Goal: Use online tool/utility: Utilize a website feature to perform a specific function

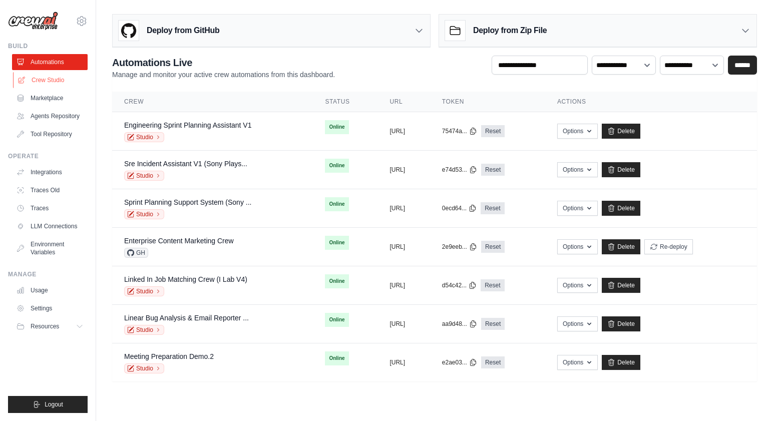
click at [46, 81] on link "Crew Studio" at bounding box center [51, 80] width 76 height 16
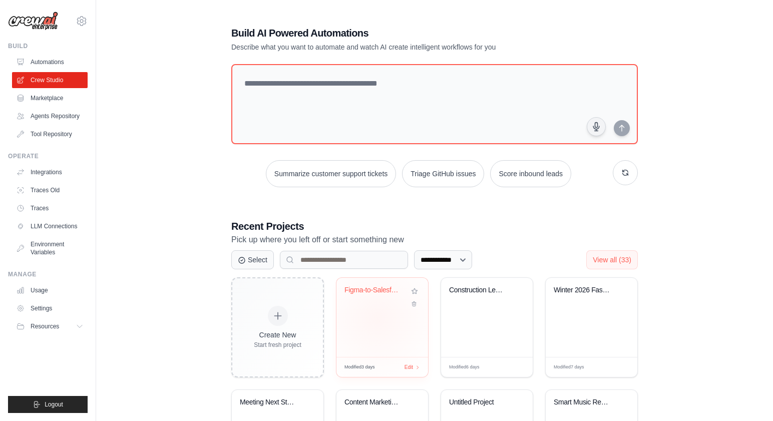
click at [378, 318] on div "Figma-to-Salesforce UI Gap Analysis" at bounding box center [382, 317] width 92 height 79
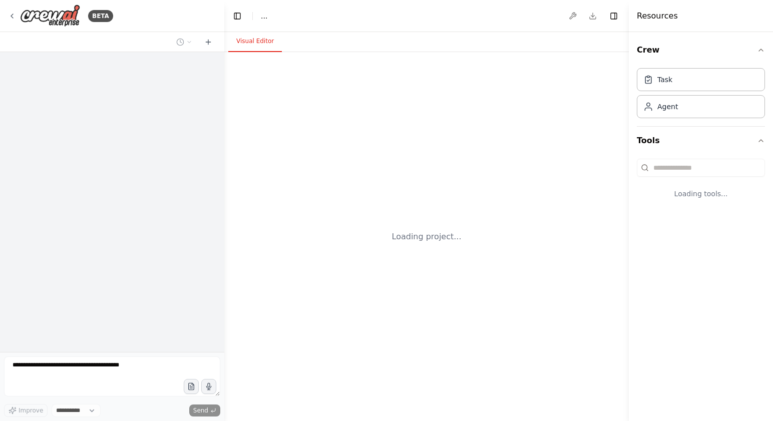
select select "****"
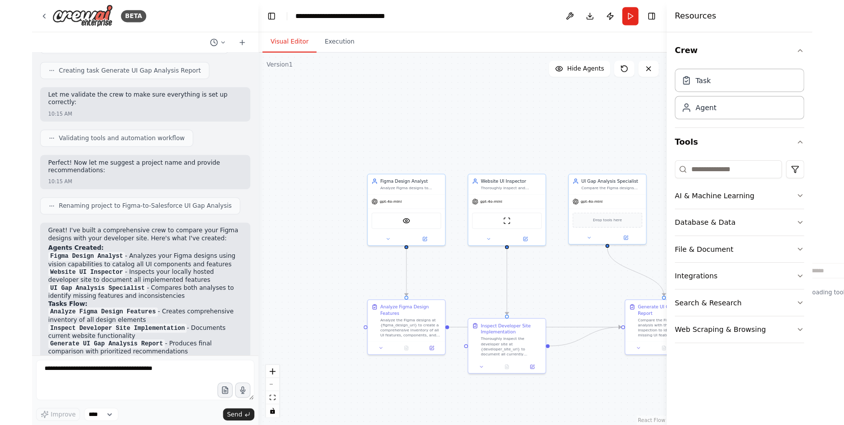
scroll to position [500, 0]
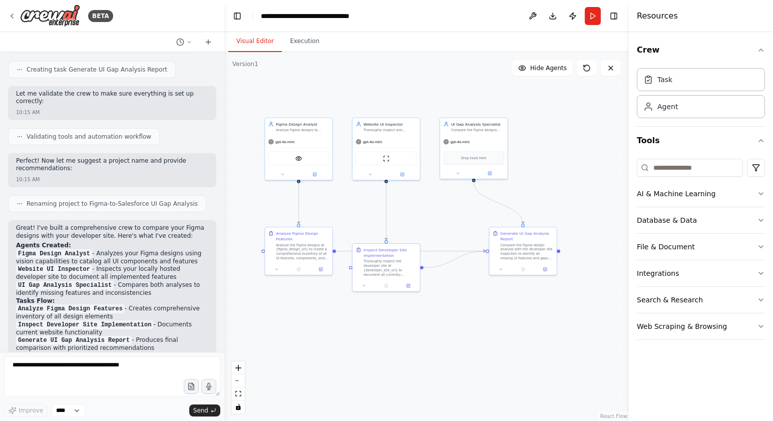
drag, startPoint x: 481, startPoint y: 262, endPoint x: 417, endPoint y: 195, distance: 92.4
click at [417, 195] on div ".deletable-edge-delete-btn { width: 20px; height: 20px; border: 0px solid #ffff…" at bounding box center [426, 236] width 405 height 369
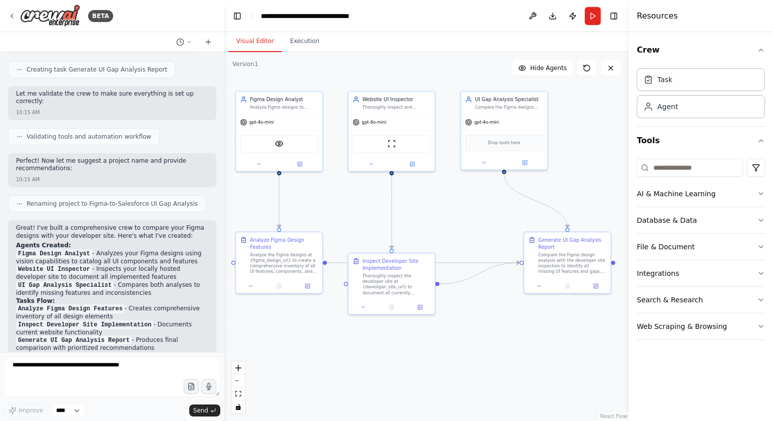
drag, startPoint x: 431, startPoint y: 192, endPoint x: 442, endPoint y: 191, distance: 11.0
click at [442, 191] on div ".deletable-edge-delete-btn { width: 20px; height: 20px; border: 0px solid #ffff…" at bounding box center [426, 236] width 405 height 369
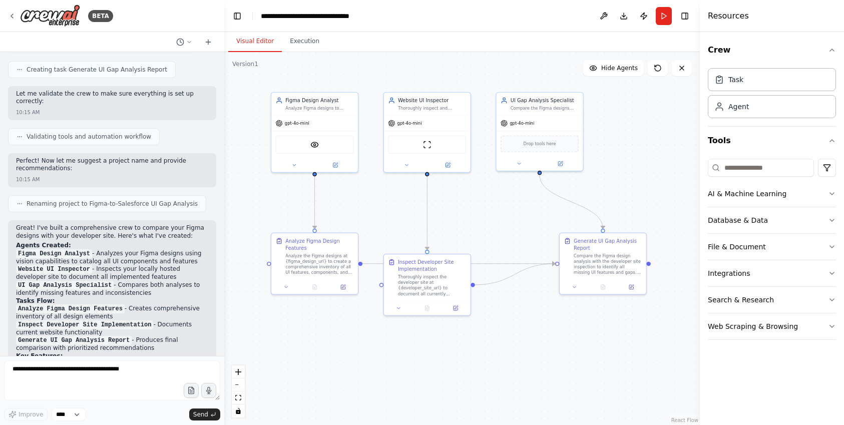
drag, startPoint x: 334, startPoint y: 193, endPoint x: 369, endPoint y: 194, distance: 35.6
click at [369, 194] on div ".deletable-edge-delete-btn { width: 20px; height: 20px; border: 0px solid #ffff…" at bounding box center [462, 238] width 476 height 373
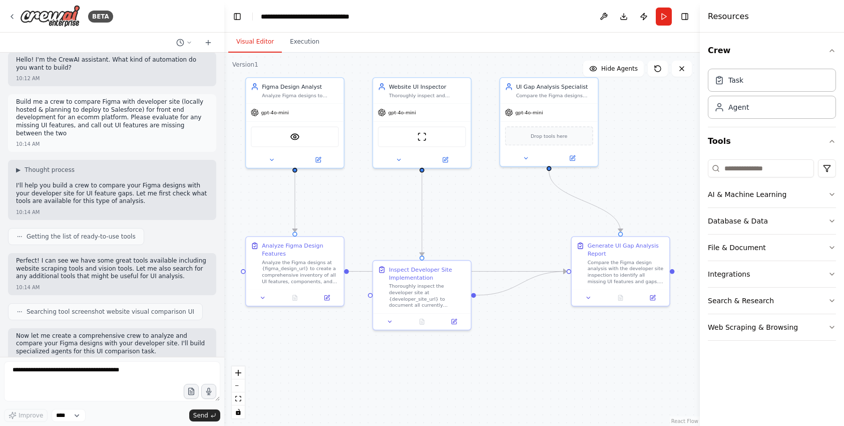
scroll to position [6, 0]
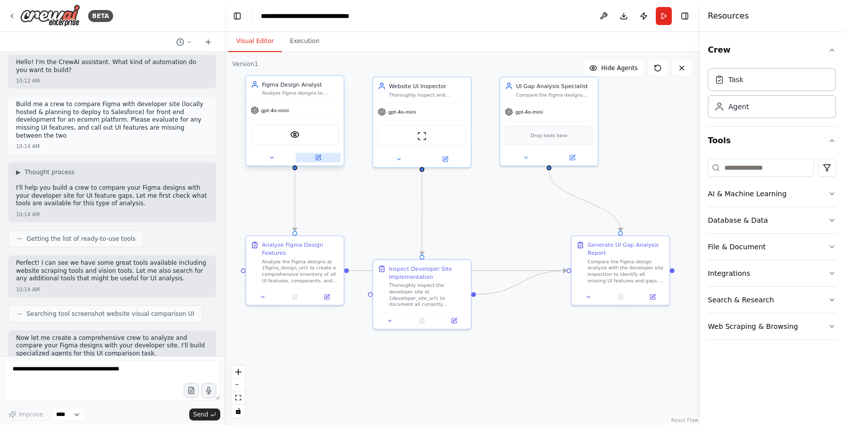
click at [323, 158] on button at bounding box center [318, 158] width 45 height 10
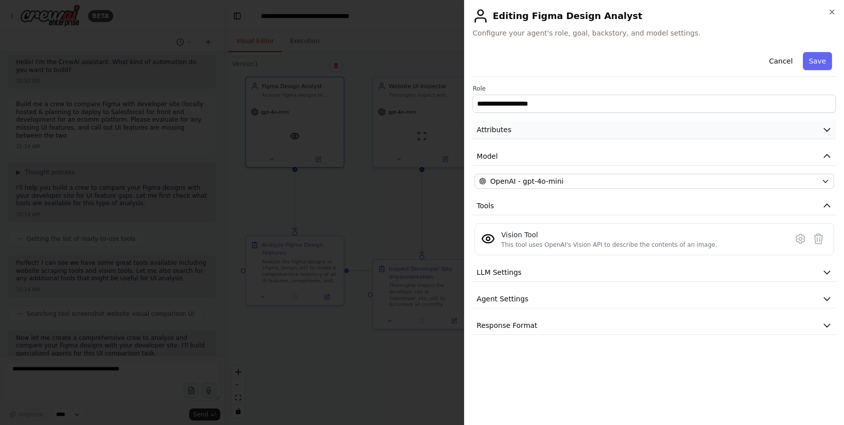
click at [773, 129] on icon "button" at bounding box center [827, 130] width 6 height 3
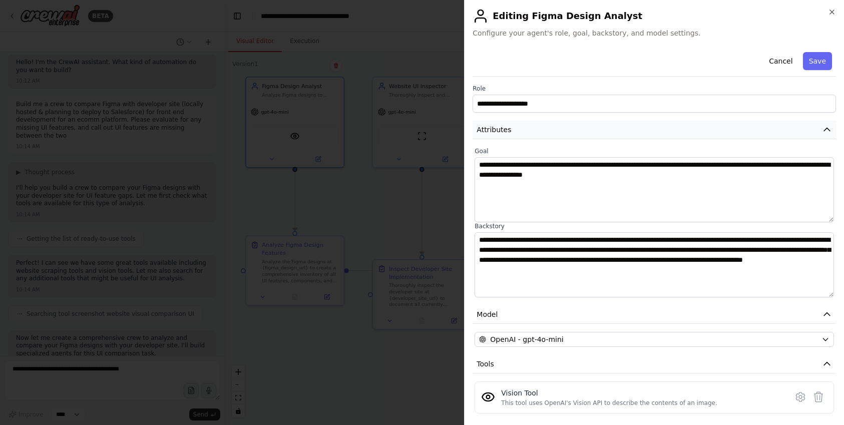
click at [773, 128] on icon "button" at bounding box center [827, 130] width 10 height 10
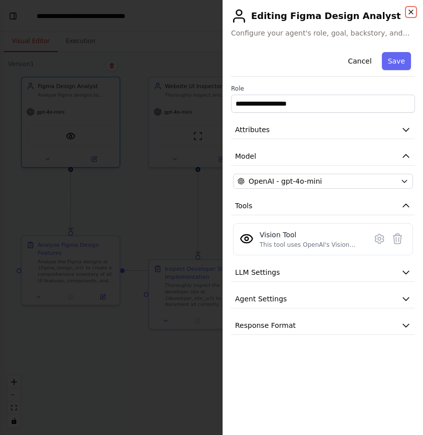
click at [411, 12] on icon "button" at bounding box center [411, 12] width 4 height 4
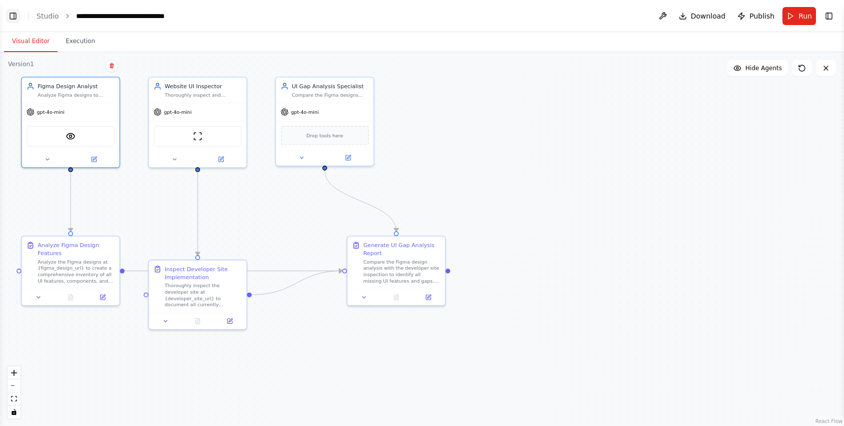
click at [16, 13] on button "Toggle Left Sidebar" at bounding box center [13, 16] width 14 height 14
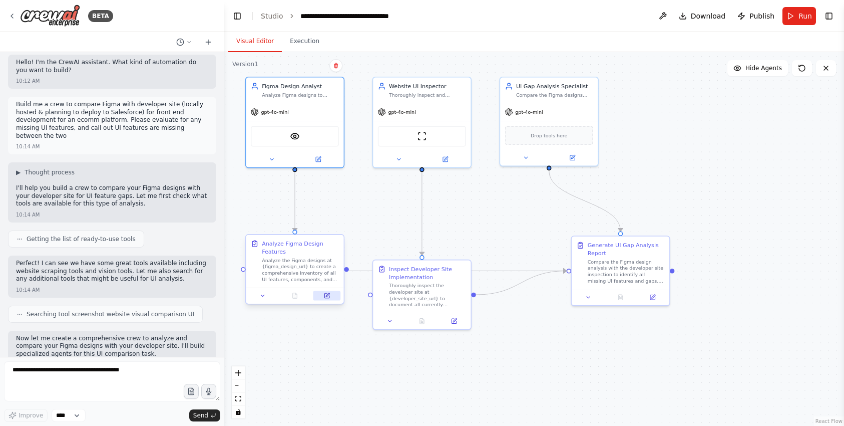
click at [327, 295] on icon at bounding box center [328, 295] width 4 height 4
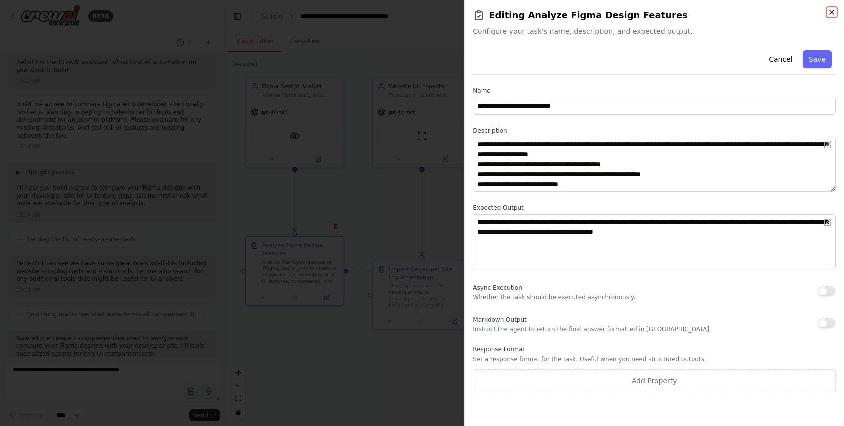
click at [773, 11] on icon "button" at bounding box center [832, 12] width 8 height 8
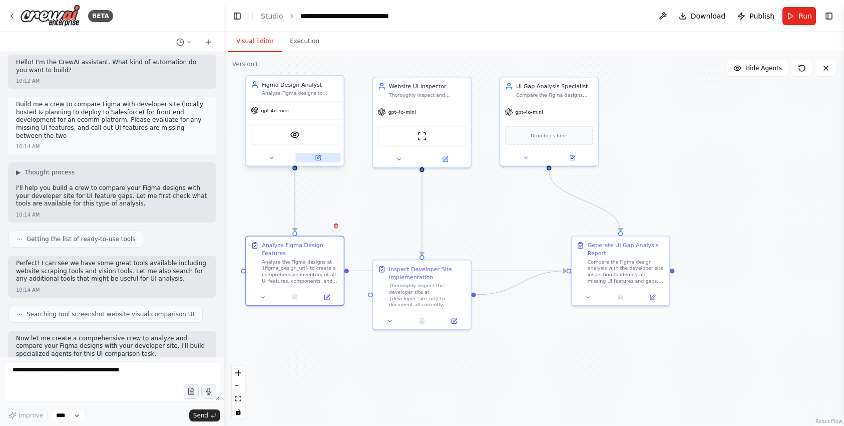
click at [318, 160] on icon at bounding box center [318, 157] width 5 height 5
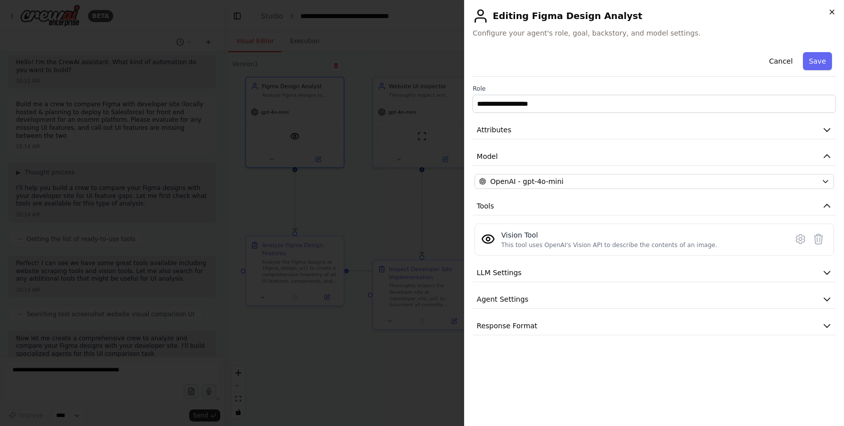
click at [773, 13] on icon "button" at bounding box center [832, 12] width 4 height 4
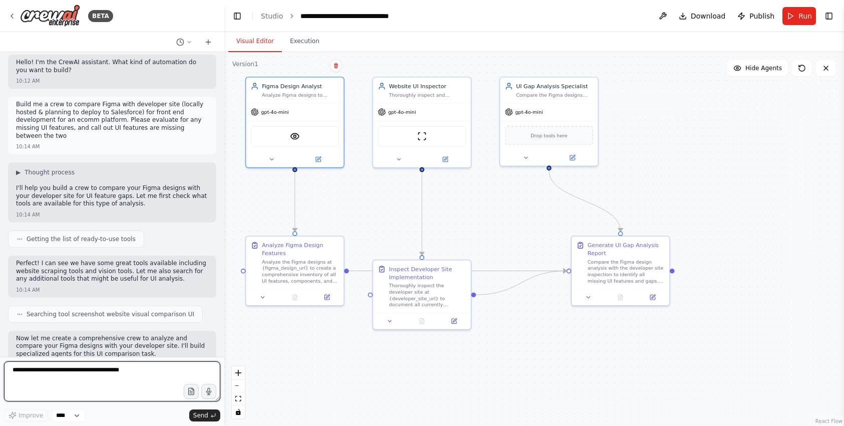
click at [111, 375] on textarea at bounding box center [112, 381] width 216 height 40
click at [120, 371] on textarea at bounding box center [112, 381] width 216 height 40
type textarea "**********"
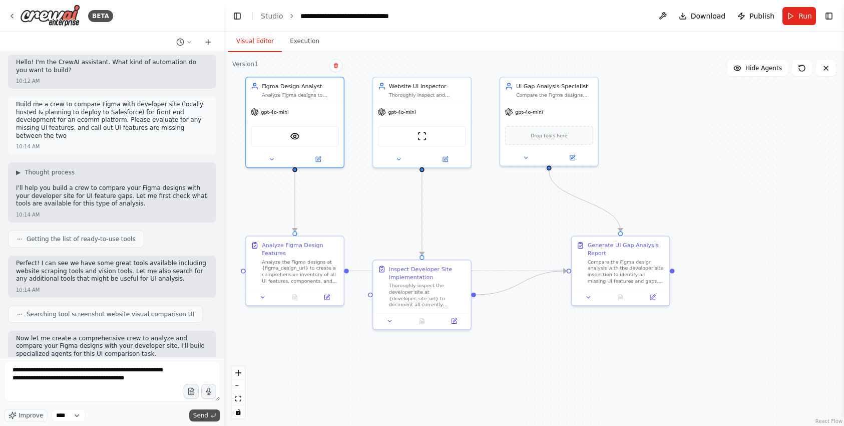
click at [204, 415] on span "Send" at bounding box center [200, 415] width 15 height 8
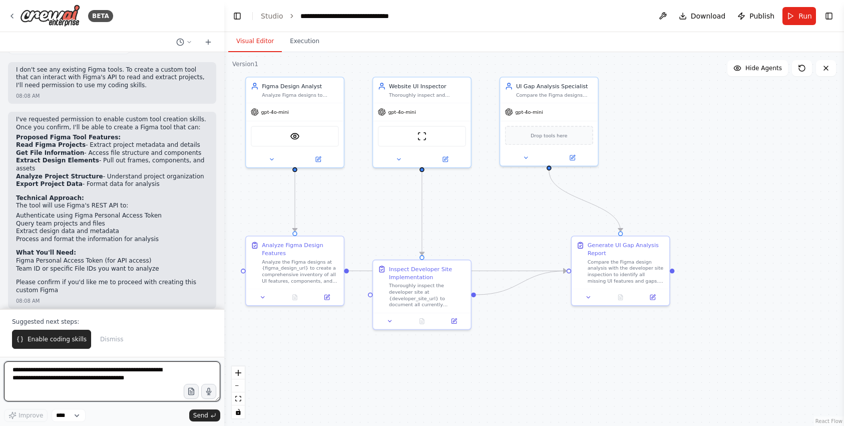
scroll to position [1095, 0]
